Goal: Navigation & Orientation: Find specific page/section

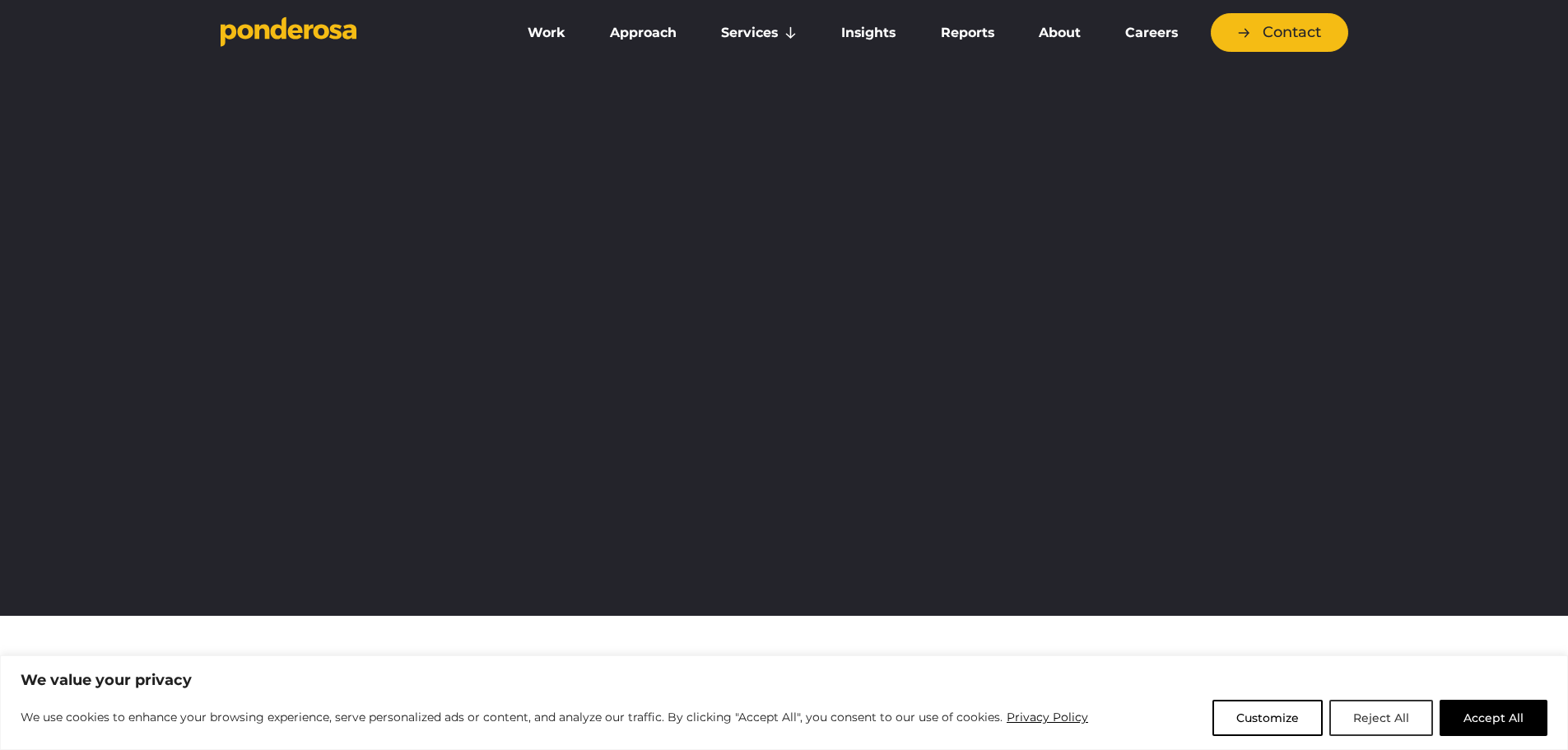
click at [1404, 726] on button "Reject All" at bounding box center [1381, 717] width 103 height 36
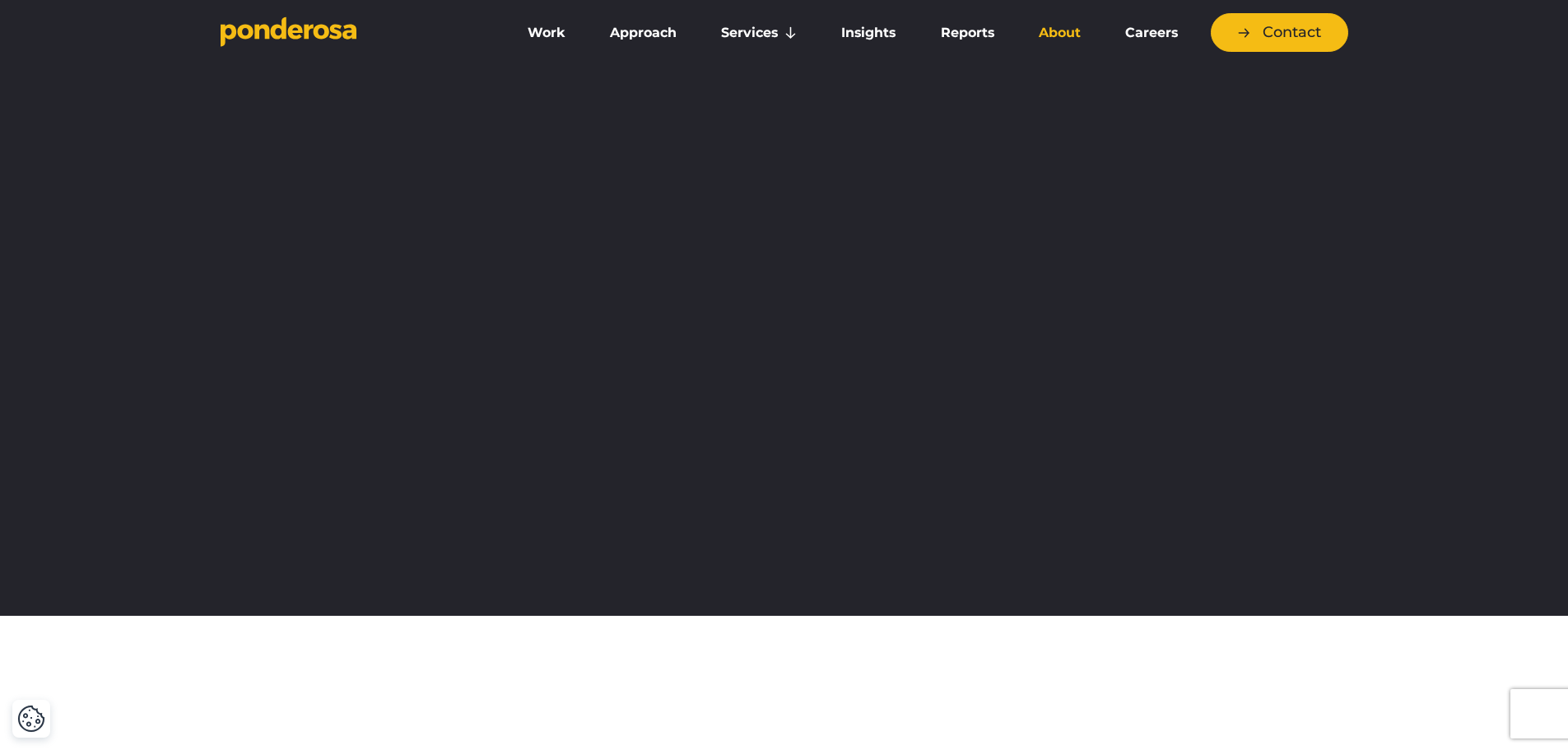
click at [1067, 28] on link "About" at bounding box center [1059, 33] width 80 height 34
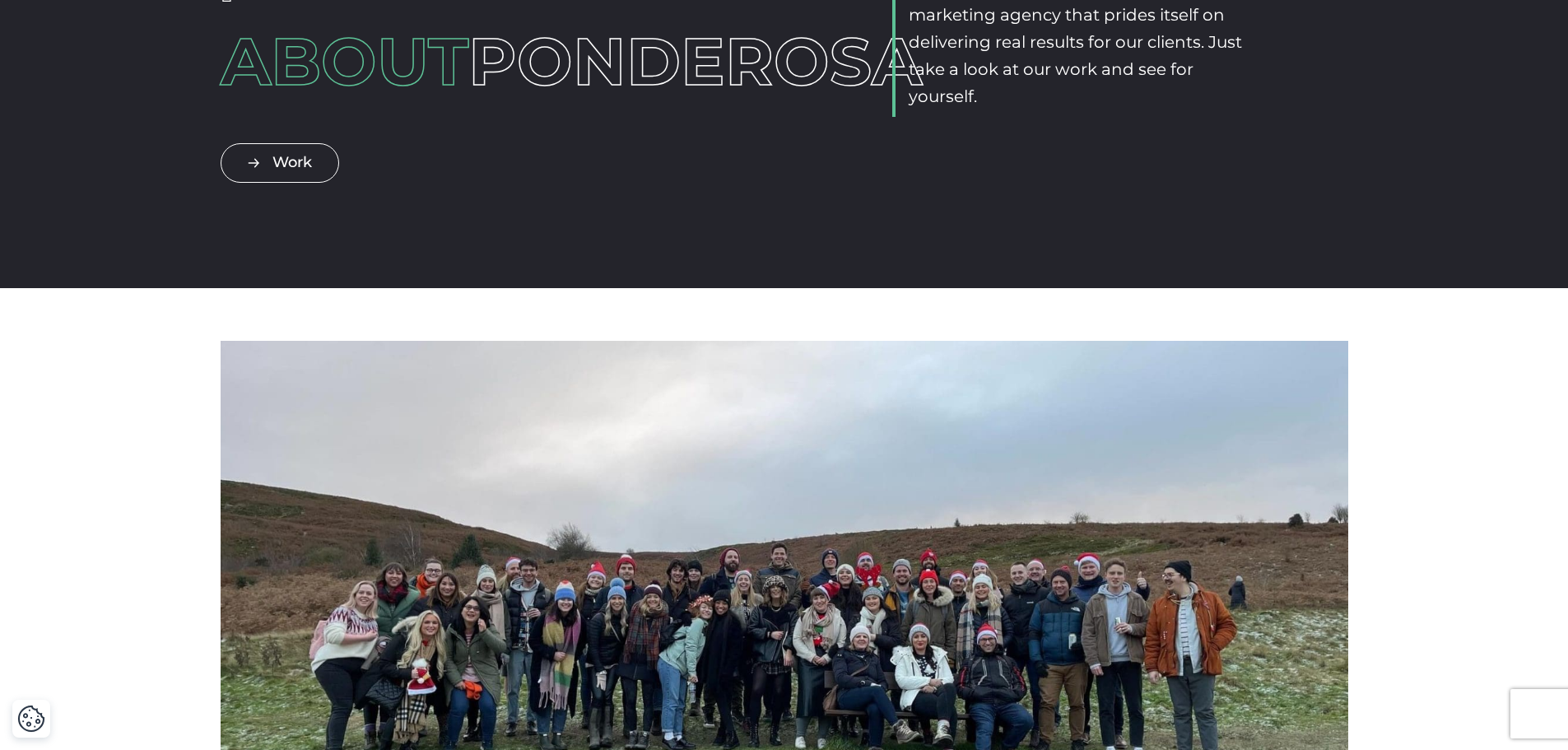
scroll to position [411, 0]
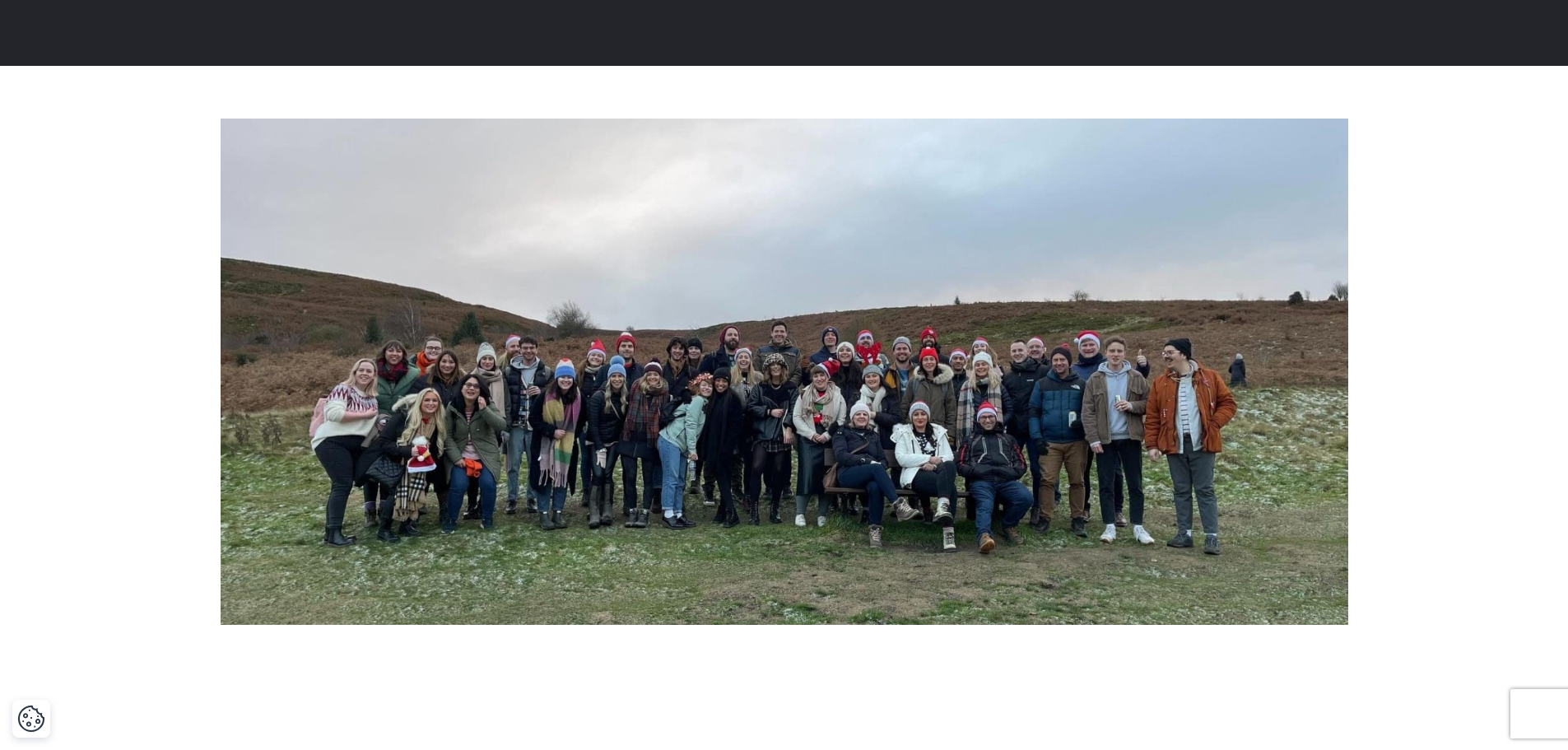
click at [672, 418] on img at bounding box center [784, 371] width 1128 height 507
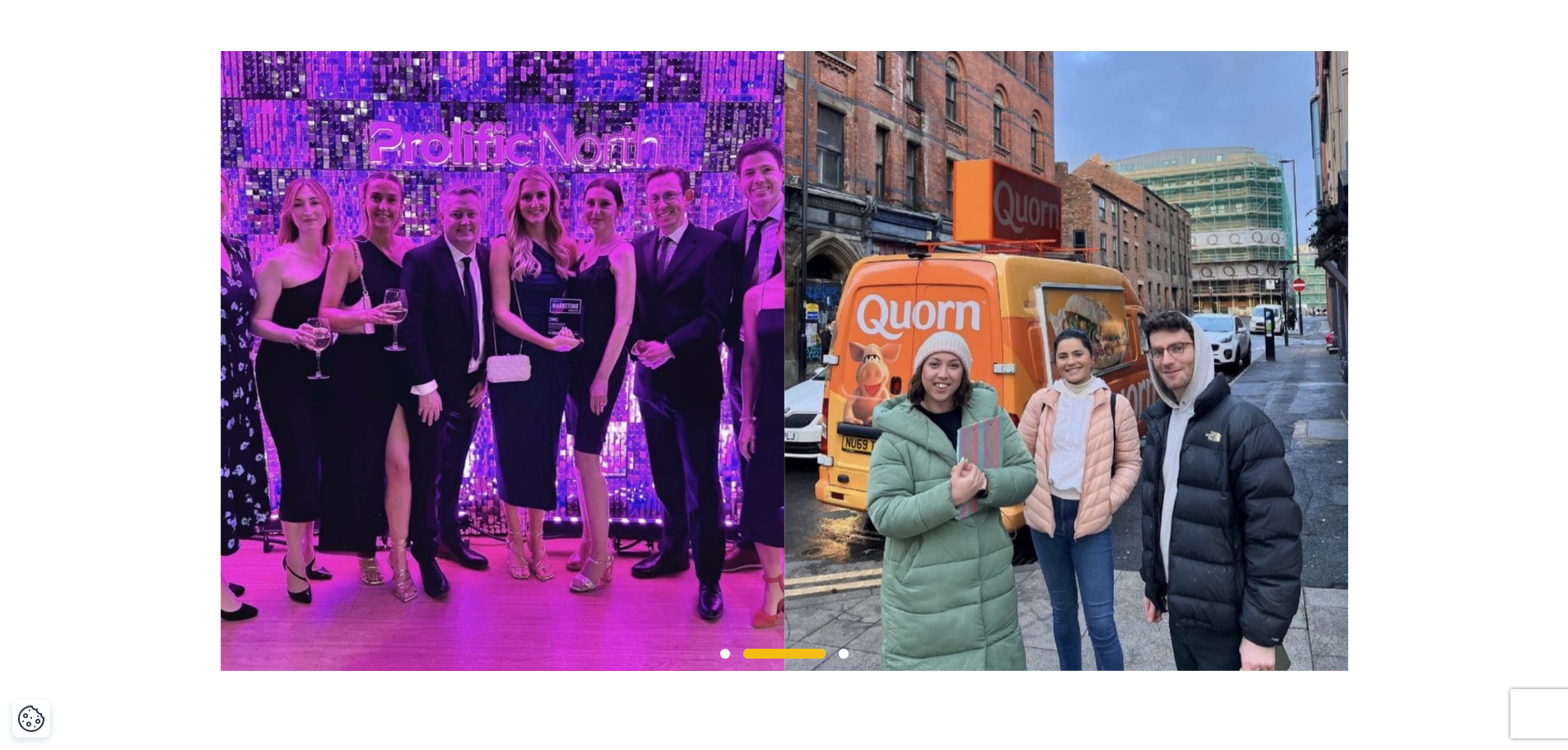
scroll to position [1399, 0]
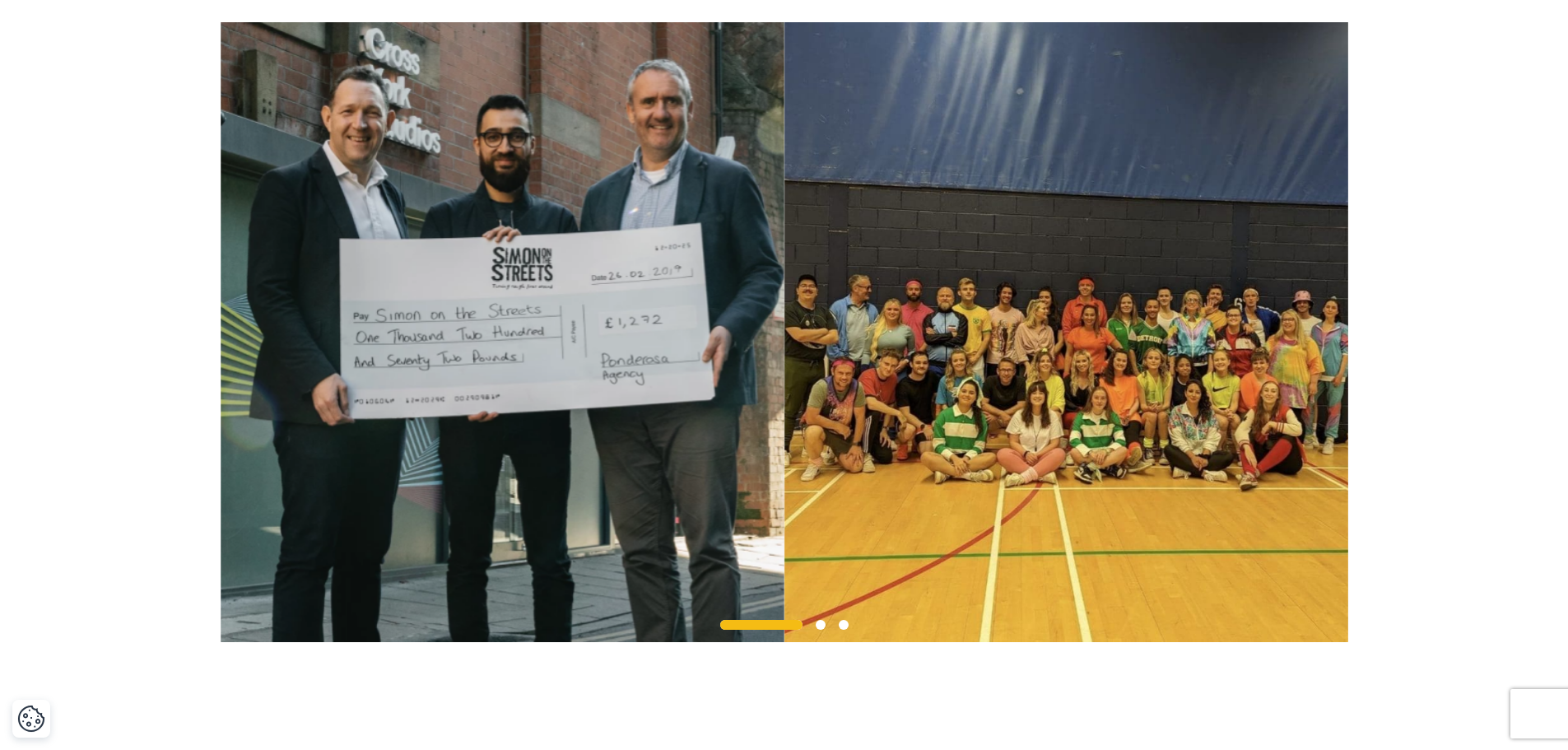
click at [764, 630] on span at bounding box center [761, 624] width 82 height 10
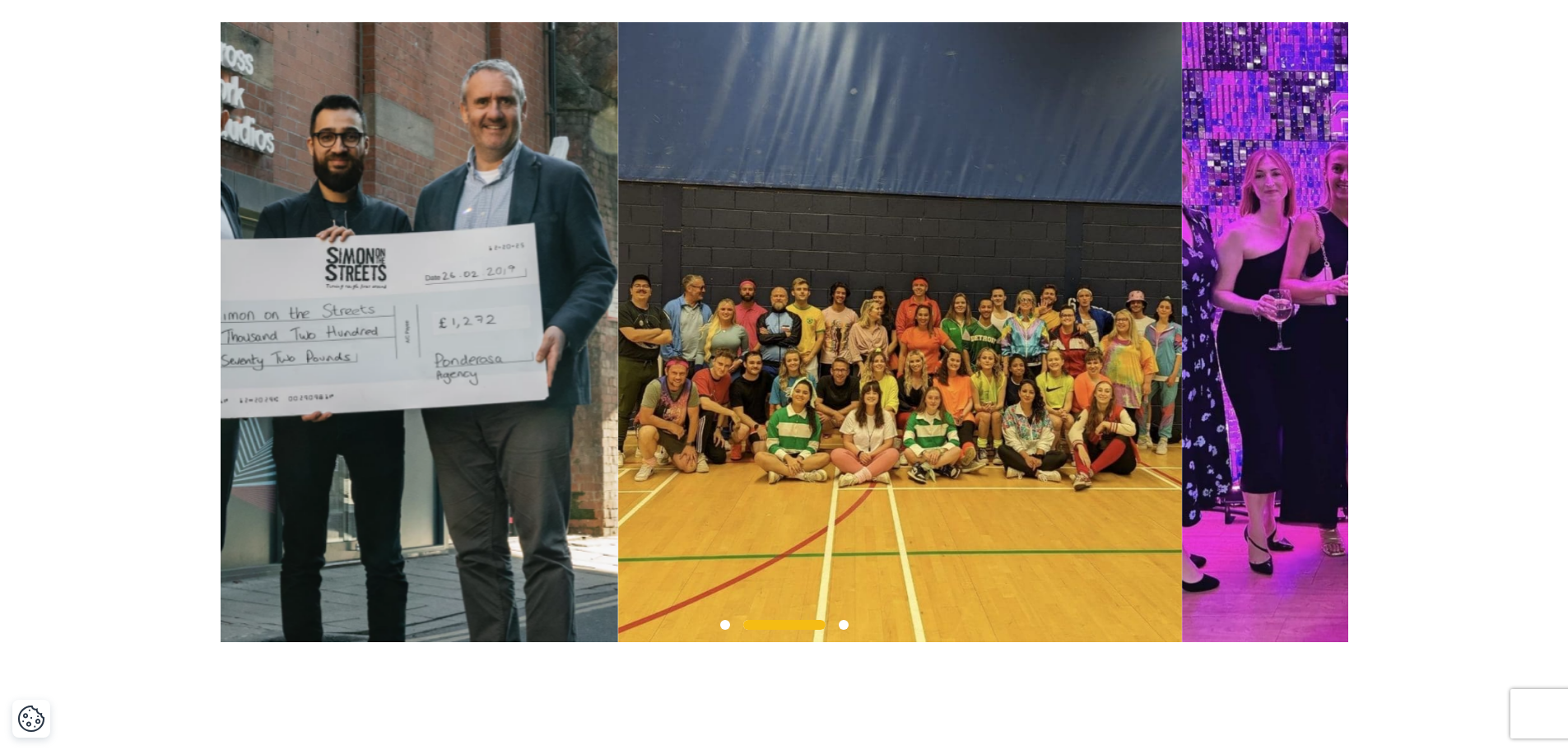
click at [1390, 445] on div at bounding box center [784, 332] width 1568 height 620
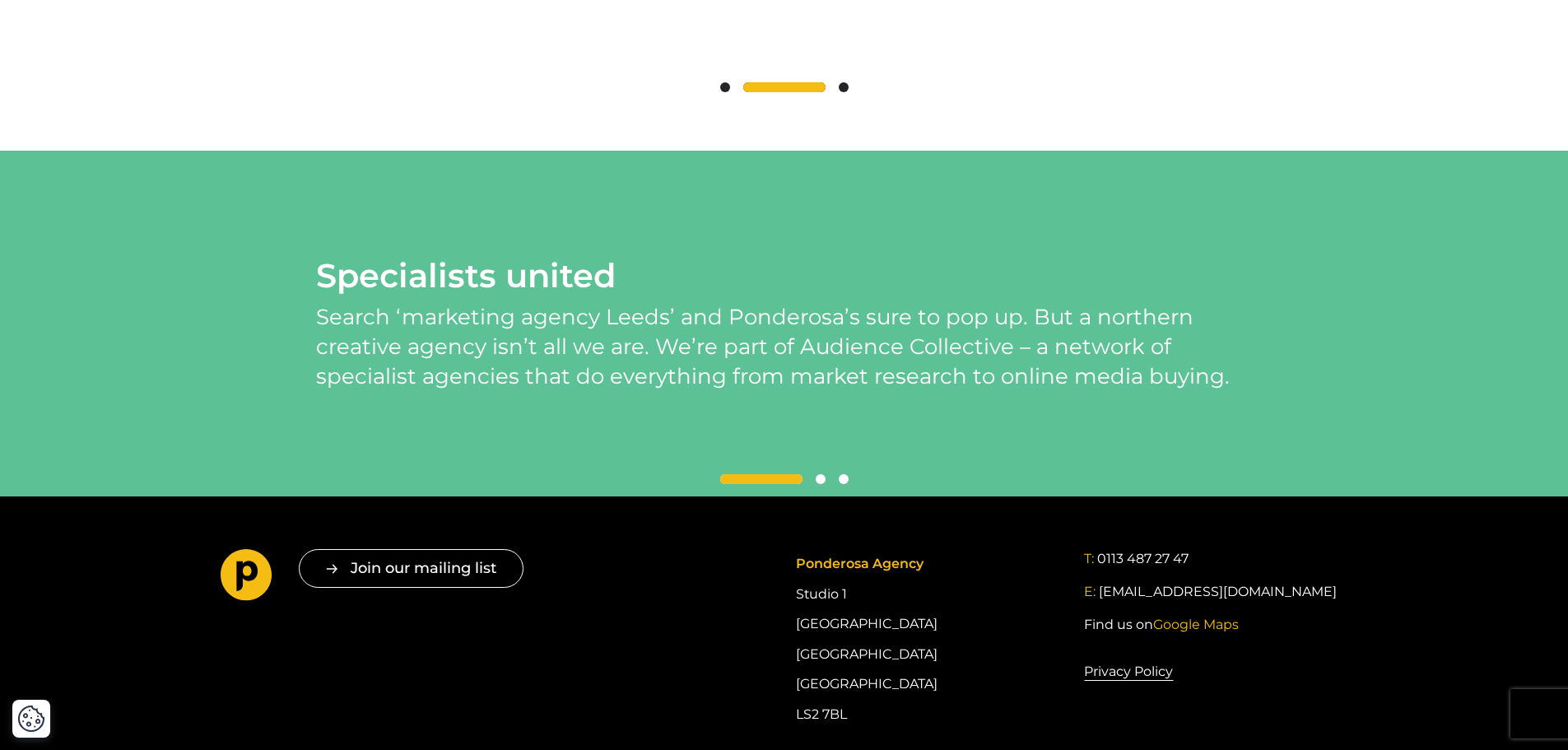
scroll to position [4048, 0]
